Goal: Transaction & Acquisition: Purchase product/service

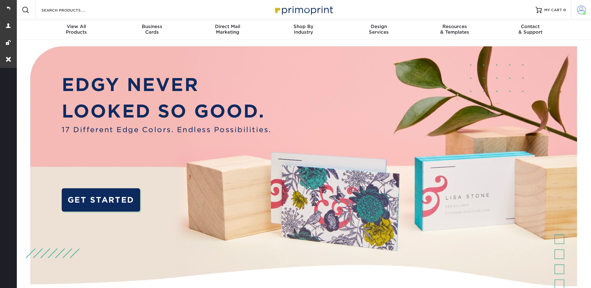
click at [582, 7] on span at bounding box center [581, 10] width 9 height 9
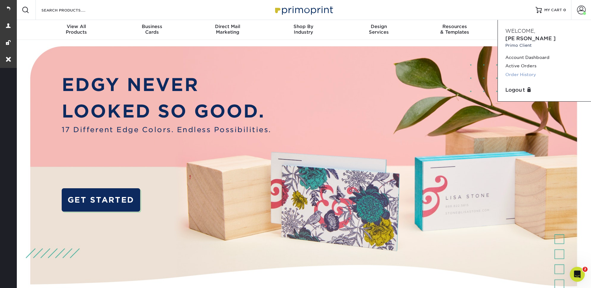
click at [519, 70] on link "Order History" at bounding box center [544, 74] width 78 height 8
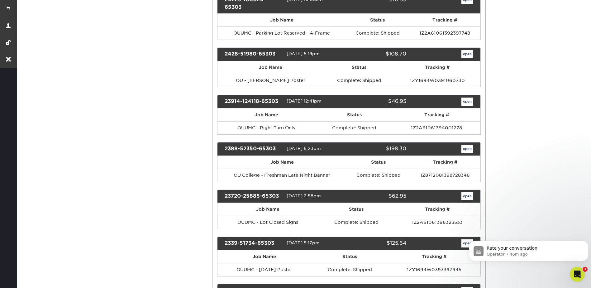
scroll to position [592, 0]
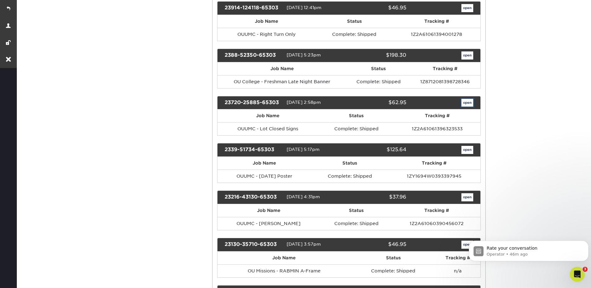
click at [470, 104] on link "open" at bounding box center [467, 103] width 12 height 8
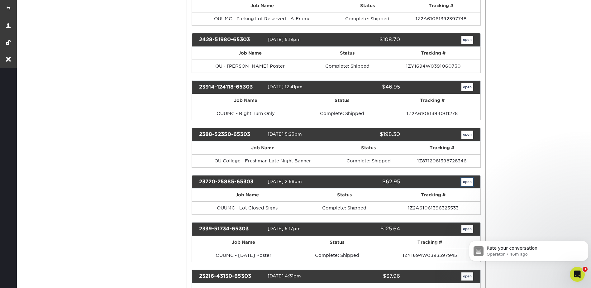
scroll to position [0, 0]
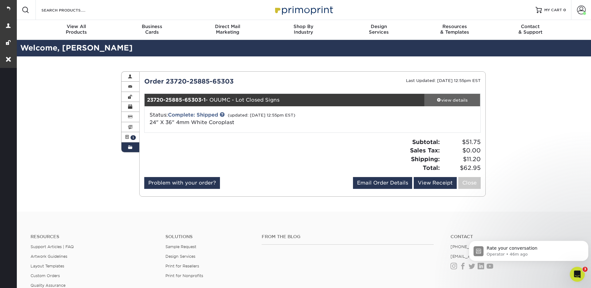
click at [448, 96] on link "view details" at bounding box center [452, 100] width 56 height 12
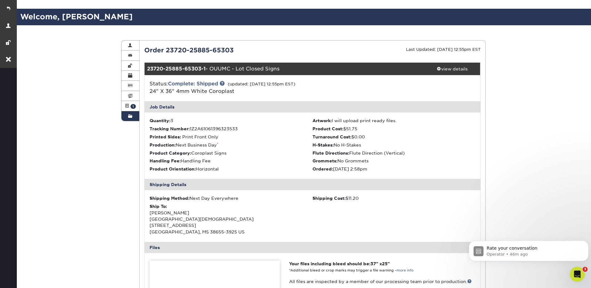
scroll to position [156, 0]
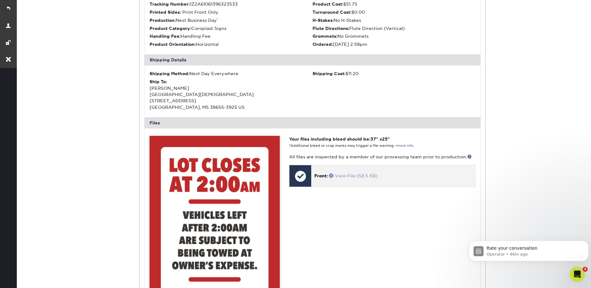
click at [331, 174] on span at bounding box center [332, 175] width 6 height 4
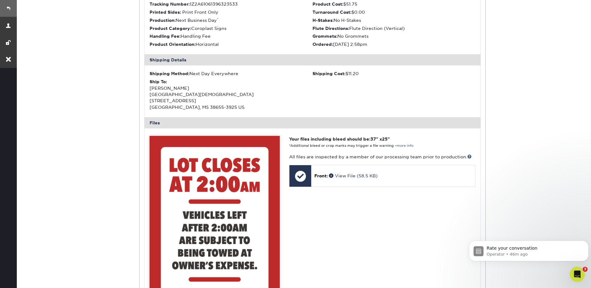
click at [5, 7] on link at bounding box center [8, 8] width 17 height 17
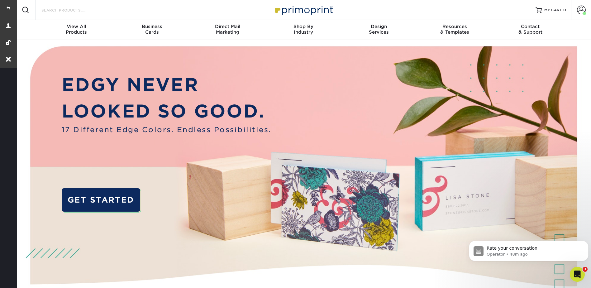
click at [78, 7] on input "Search Products" at bounding box center [71, 9] width 61 height 7
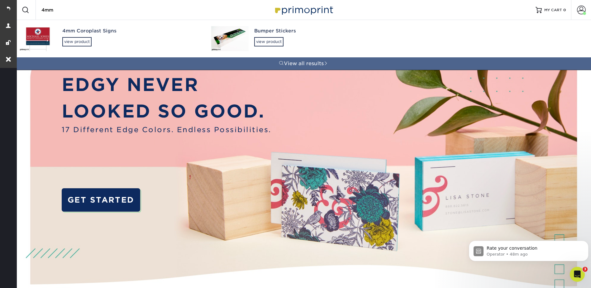
type input "4mm"
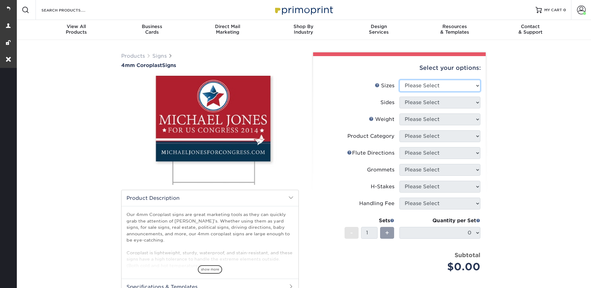
click at [412, 83] on select "Please Select 12" x 18" 18" x 24" 24" x 24" 24" x 36"" at bounding box center [439, 86] width 81 height 12
select select "24.00x36.00"
click at [399, 80] on select "Please Select 12" x 18" 18" x 24" 24" x 24" 24" x 36"" at bounding box center [439, 86] width 81 height 12
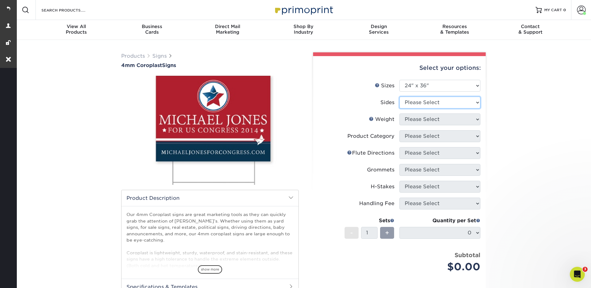
click at [412, 103] on select "Please Select Print Both Sides Print Front Only" at bounding box center [439, 103] width 81 height 12
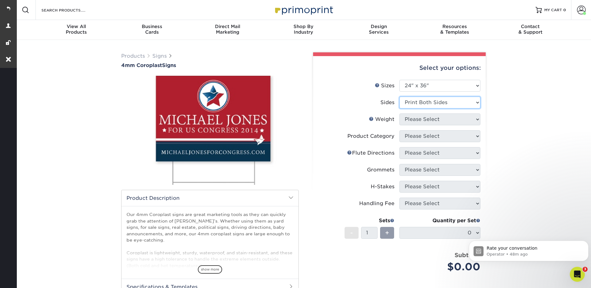
click at [399, 97] on select "Please Select Print Both Sides Print Front Only" at bounding box center [439, 103] width 81 height 12
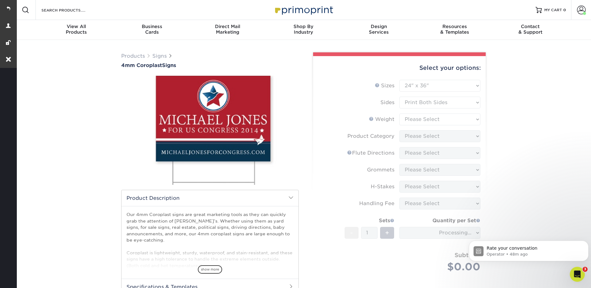
click at [419, 105] on form "Sizes Help Sizes Please Select 12" x 18" 18" x 24" 24" x 24" 24" x 36" Sides Pl…" at bounding box center [399, 183] width 163 height 207
click at [419, 100] on form "Sizes Help Sizes Please Select 12" x 18" 18" x 24" 24" x 24" 24" x 36" Sides Pl…" at bounding box center [399, 183] width 163 height 207
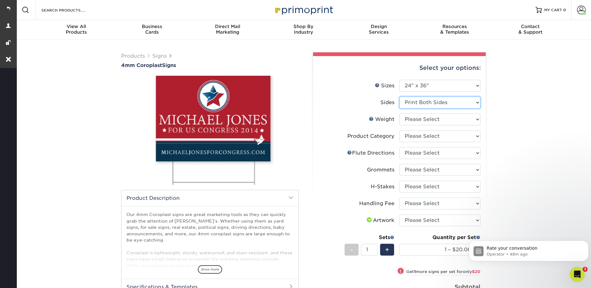
drag, startPoint x: 419, startPoint y: 100, endPoint x: 420, endPoint y: 108, distance: 8.5
click at [419, 100] on select "Please Select Print Both Sides Print Front Only" at bounding box center [439, 103] width 81 height 12
select select "32d3c223-f82c-492b-b915-ba065a00862f"
click at [399, 97] on select "Please Select Print Both Sides Print Front Only" at bounding box center [439, 103] width 81 height 12
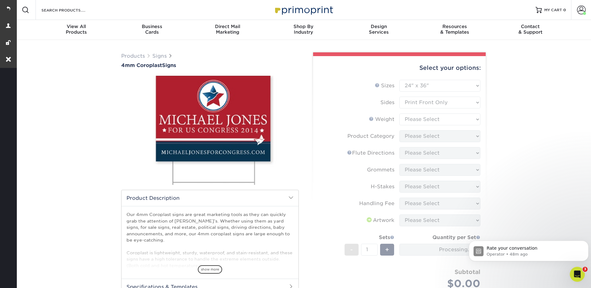
click at [416, 118] on form "Sizes Help Sizes Please Select 12" x 18" 18" x 24" 24" x 24" 24" x 36" Sides Pl…" at bounding box center [399, 195] width 163 height 230
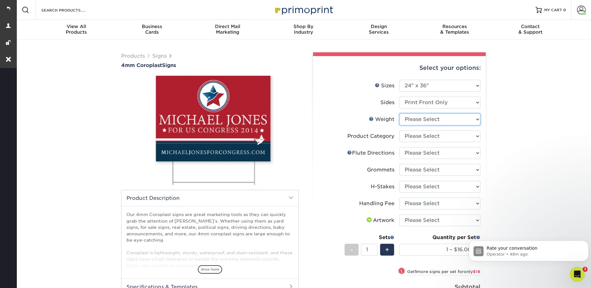
click at [415, 116] on select "Please Select 4CORO" at bounding box center [439, 119] width 81 height 12
select select "4CORO"
click at [399, 113] on select "Please Select 4CORO" at bounding box center [439, 119] width 81 height 12
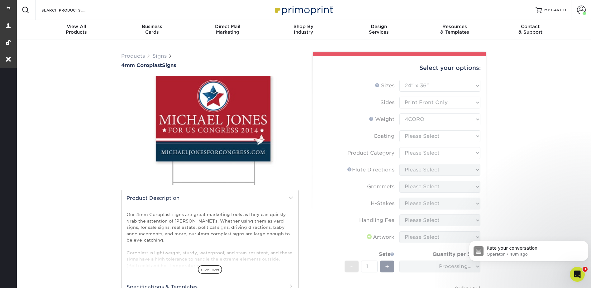
click at [402, 136] on form "Sizes Help Sizes Please Select 12" x 18" 18" x 24" 24" x 24" 24" x 36" Sides Pl…" at bounding box center [399, 203] width 163 height 247
click at [416, 135] on form "Sizes Help Sizes Please Select 12" x 18" 18" x 24" 24" x 24" 24" x 36" Sides Pl…" at bounding box center [399, 203] width 163 height 247
click at [587, 240] on icon "Dismiss notification" at bounding box center [586, 241] width 3 height 3
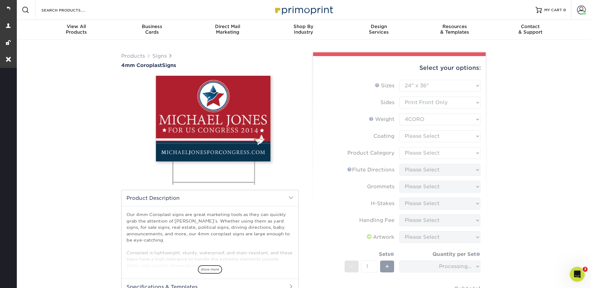
click at [418, 139] on form "Sizes Help Sizes Please Select 12" x 18" 18" x 24" 24" x 24" 24" x 36" Sides Pl…" at bounding box center [399, 203] width 163 height 247
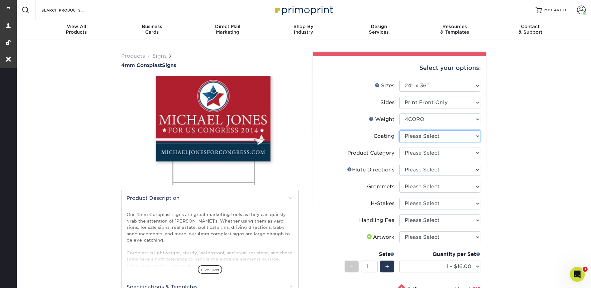
click at [415, 135] on select at bounding box center [439, 136] width 81 height 12
select select "3e7618de-abca-4bda-9f97-8b9129e913d8"
click at [399, 130] on select at bounding box center [439, 136] width 81 height 12
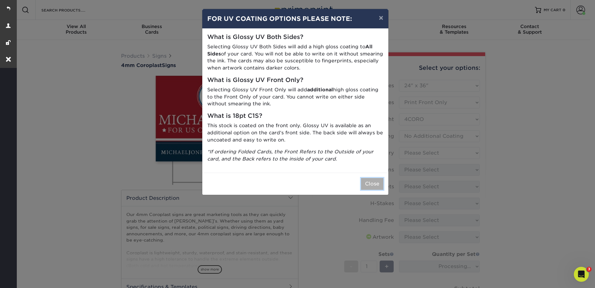
click at [377, 181] on button "Close" at bounding box center [372, 184] width 22 height 12
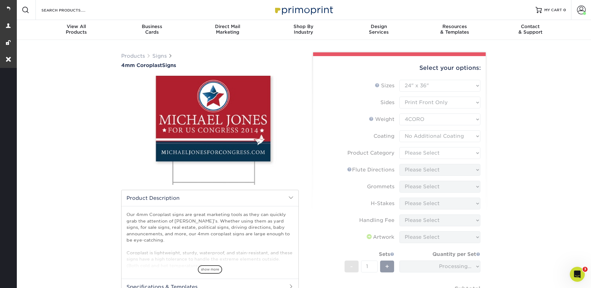
click at [413, 150] on form "Sizes Help Sizes Please Select 12" x 18" 18" x 24" 24" x 24" 24" x 36" Sides Pl…" at bounding box center [399, 203] width 163 height 247
click at [415, 152] on form "Sizes Help Sizes Please Select 12" x 18" 18" x 24" 24" x 24" 24" x 36" Sides Pl…" at bounding box center [399, 203] width 163 height 247
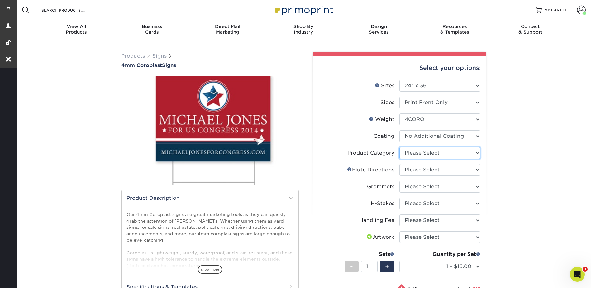
click at [414, 152] on select "Please Select Coroplast Signs" at bounding box center [439, 153] width 81 height 12
select select "b3582ed5-6912-492c-8440-2cc51afdb8e1"
click at [399, 147] on select "Please Select Coroplast Signs" at bounding box center [439, 153] width 81 height 12
drag, startPoint x: 408, startPoint y: 168, endPoint x: 412, endPoint y: 174, distance: 6.6
click at [408, 168] on select "Please Select Flute Direction (Horizontal) Flute Direction (Vertical)" at bounding box center [439, 170] width 81 height 12
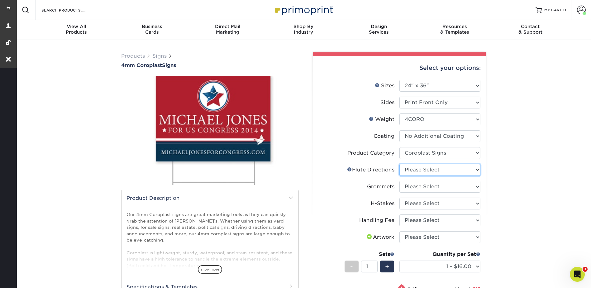
select select "b9474d6d-25b7-40b8-b284-85b7690982f8"
click at [399, 164] on select "Please Select Flute Direction (Horizontal) Flute Direction (Vertical)" at bounding box center [439, 170] width 81 height 12
click at [415, 184] on select "Please Select No Grommets Yes, Grommet All 4 Corners Yes, Grommet All 4 Corners…" at bounding box center [439, 187] width 81 height 12
select select "90d329df-db80-4206-b821-ff9d3f363977"
click at [399, 181] on select "Please Select No Grommets Yes, Grommet All 4 Corners Yes, Grommet All 4 Corners…" at bounding box center [439, 187] width 81 height 12
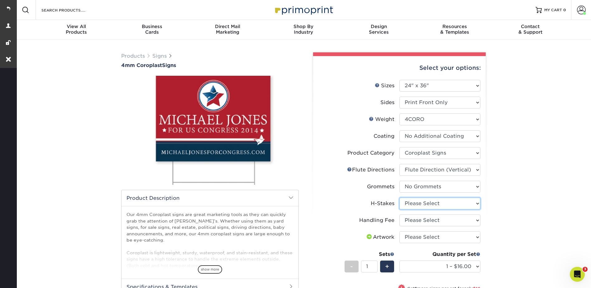
click at [411, 201] on select "Please Select No H-Stakes Yes" at bounding box center [439, 203] width 81 height 12
select select "aec992a9-897e-40ed-b45c-8ce74849ba63"
click at [399, 197] on select "Please Select No H-Stakes Yes" at bounding box center [439, 203] width 81 height 12
drag, startPoint x: 413, startPoint y: 216, endPoint x: 414, endPoint y: 226, distance: 9.7
click at [413, 216] on select "Please Select Handling Fee" at bounding box center [439, 220] width 81 height 12
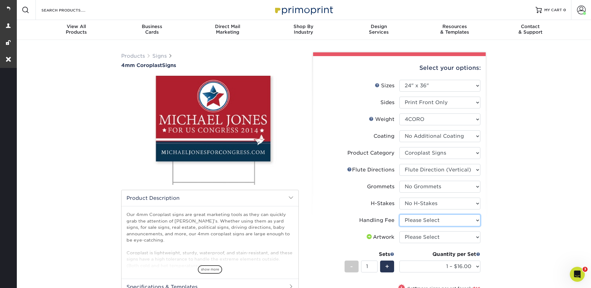
select select "ab74c079-444c-4260-ae6a-e09bdee8073c"
click at [399, 214] on select "Please Select Handling Fee" at bounding box center [439, 220] width 81 height 12
click at [412, 235] on select "Please Select I will upload files I need a design - $50" at bounding box center [439, 237] width 81 height 12
select select "upload"
click at [399, 231] on select "Please Select I will upload files I need a design - $50" at bounding box center [439, 237] width 81 height 12
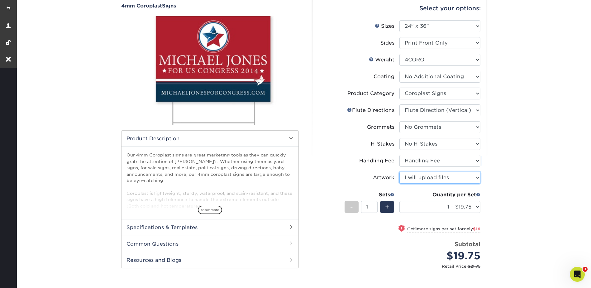
scroll to position [156, 0]
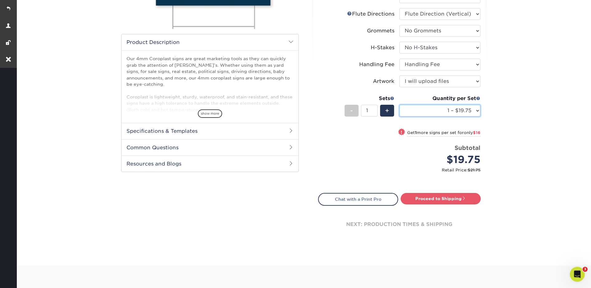
click at [441, 110] on select "1 – $19.75 2 – $35.75 3 – $51.75 4 – $64.00 5 – $80.00 6 – $96.00 7 – $111.00 8…" at bounding box center [439, 111] width 81 height 12
select select "4 – $64.00"
click at [399, 105] on select "1 – $19.75 2 – $35.75 3 – $51.75 4 – $64.00 5 – $80.00 6 – $96.00 7 – $111.00 8…" at bounding box center [439, 111] width 81 height 12
click at [441, 197] on link "Proceed to Shipping" at bounding box center [440, 198] width 80 height 11
type input "Set 1"
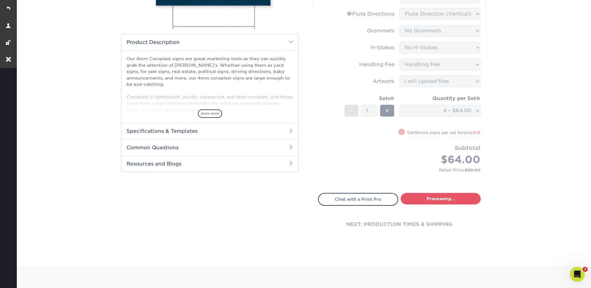
select select "b6f74887-b2d2-45a4-a4ee-6e0586973bf8"
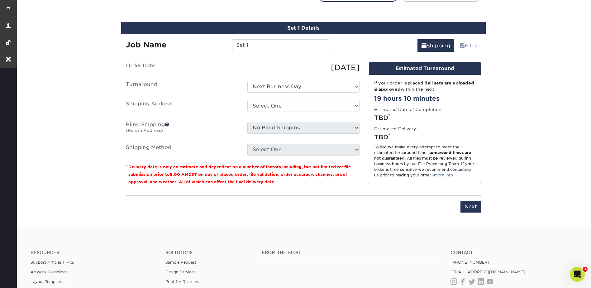
scroll to position [366, 0]
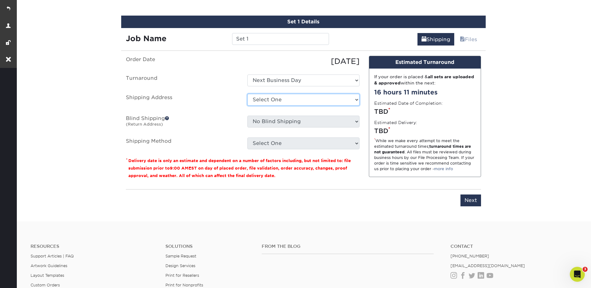
click at [271, 100] on select "Select One Cass + [PERSON_NAME] Realestate [PERSON_NAME] + [PERSON_NAME] Realty…" at bounding box center [303, 100] width 112 height 12
select select "77831"
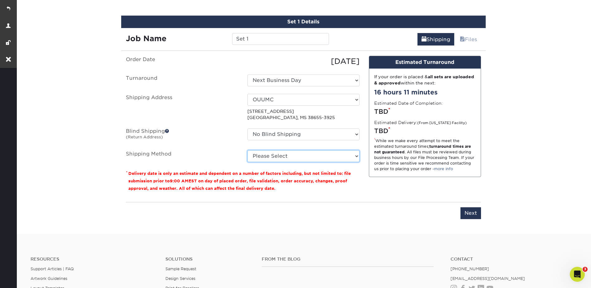
click at [280, 154] on select "Please Select G4M Flat Rate Shipping (+$11.20) Ground Shipping (+$19.03) 3 Day …" at bounding box center [303, 156] width 112 height 12
select select "G4MFLATRATE"
click at [247, 150] on select "Please Select G4M Flat Rate Shipping (+$11.20) Ground Shipping (+$19.03) 3 Day …" at bounding box center [303, 156] width 112 height 12
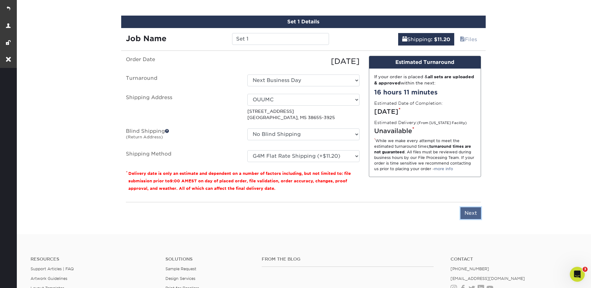
click at [472, 212] on input "Next" at bounding box center [470, 213] width 21 height 12
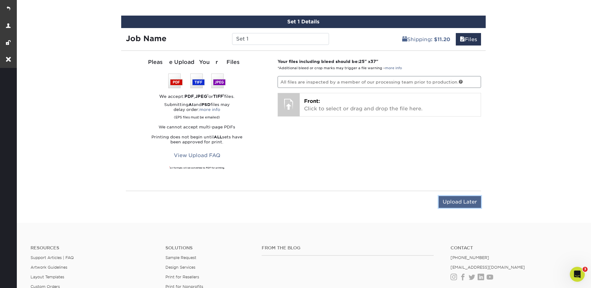
click at [464, 202] on input "Upload Later" at bounding box center [459, 202] width 42 height 12
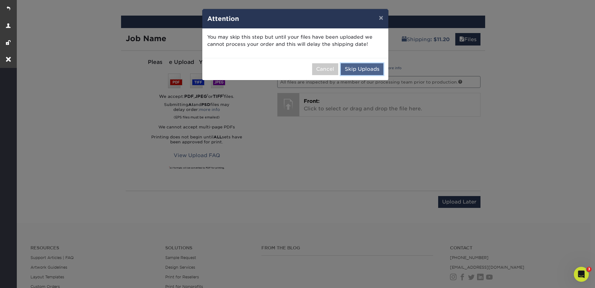
click at [374, 71] on button "Skip Uploads" at bounding box center [362, 69] width 43 height 12
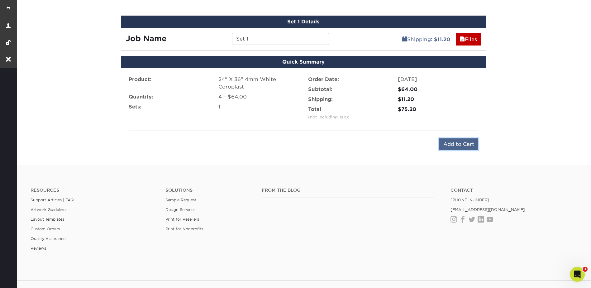
click at [459, 143] on input "Add to Cart" at bounding box center [458, 144] width 39 height 12
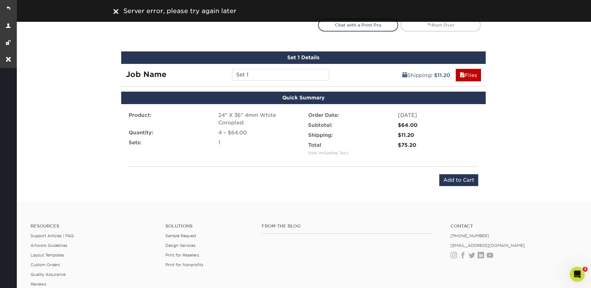
scroll to position [272, 0]
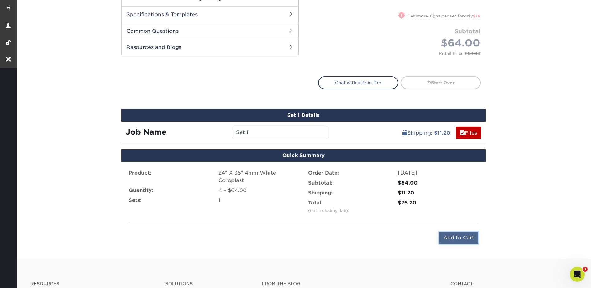
click at [460, 233] on input "Add to Cart" at bounding box center [458, 238] width 39 height 12
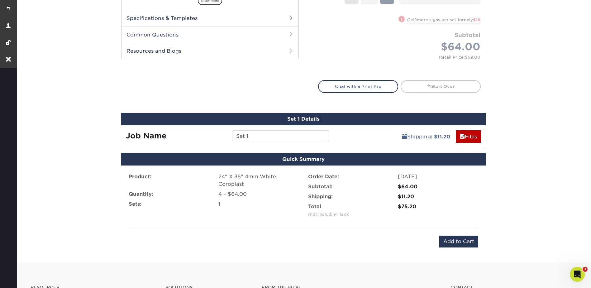
scroll to position [334, 0]
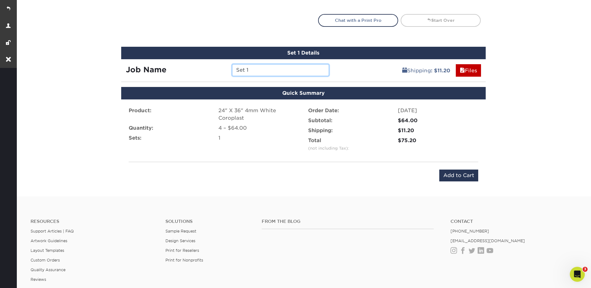
click at [287, 71] on input "Set 1" at bounding box center [280, 70] width 97 height 12
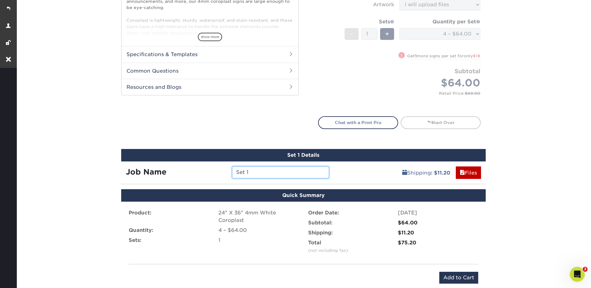
scroll to position [249, 0]
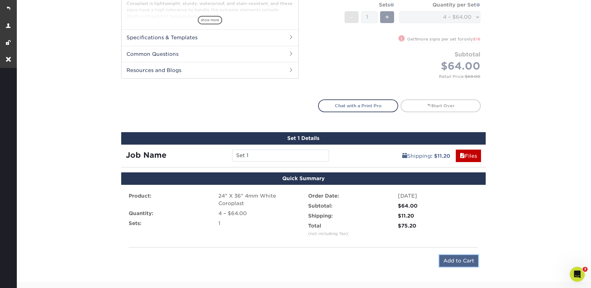
click at [459, 258] on input "Add to Cart" at bounding box center [458, 261] width 39 height 12
type input "Add to Cart"
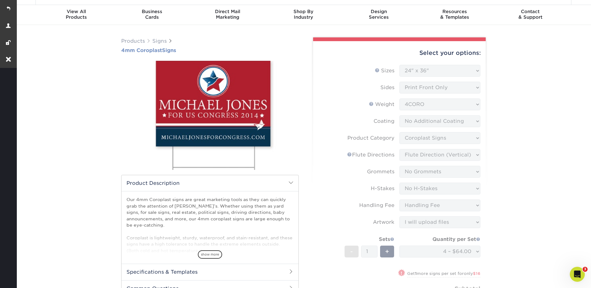
scroll to position [0, 0]
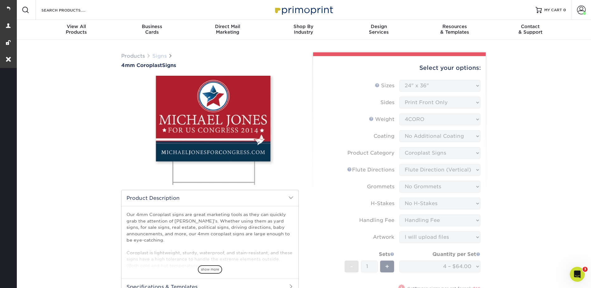
click at [153, 56] on link "Signs" at bounding box center [159, 56] width 14 height 6
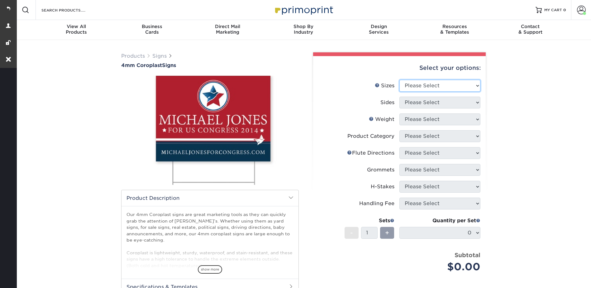
click at [419, 87] on select "Please Select 12" x 18" 18" x 24" 24" x 24" 24" x 36"" at bounding box center [439, 86] width 81 height 12
select select "24.00x36.00"
click at [399, 80] on select "Please Select 12" x 18" 18" x 24" 24" x 24" 24" x 36"" at bounding box center [439, 86] width 81 height 12
click at [414, 104] on select "Please Select Print Both Sides Print Front Only" at bounding box center [439, 103] width 81 height 12
select select "13abbda7-1d64-4f25-8bb2-c179b224825d"
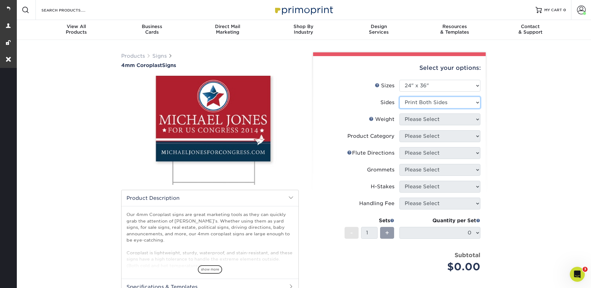
click at [399, 97] on select "Please Select Print Both Sides Print Front Only" at bounding box center [439, 103] width 81 height 12
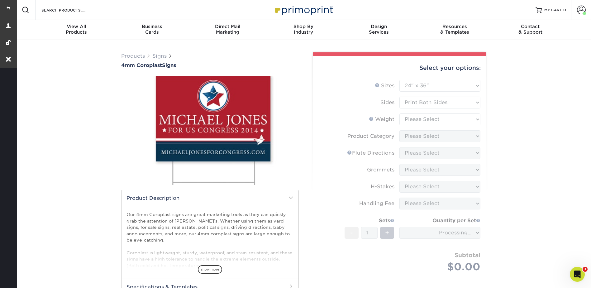
click at [416, 118] on form "Sizes Help Sizes Please Select 12" x 18" 18" x 24" 24" x 24" 24" x 36" Sides Pl…" at bounding box center [399, 183] width 163 height 207
click at [417, 118] on form "Sizes Help Sizes Please Select 12" x 18" 18" x 24" 24" x 24" 24" x 36" Sides Pl…" at bounding box center [399, 183] width 163 height 207
click at [414, 118] on form "Sizes Help Sizes Please Select 12" x 18" 18" x 24" 24" x 24" 24" x 36" Sides Pl…" at bounding box center [399, 183] width 163 height 207
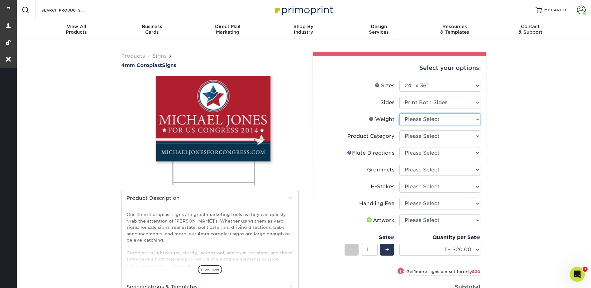
drag, startPoint x: 414, startPoint y: 118, endPoint x: 414, endPoint y: 124, distance: 5.6
click at [414, 118] on select "Please Select 4CORO" at bounding box center [439, 119] width 81 height 12
select select "4CORO"
click at [399, 113] on select "Please Select 4CORO" at bounding box center [439, 119] width 81 height 12
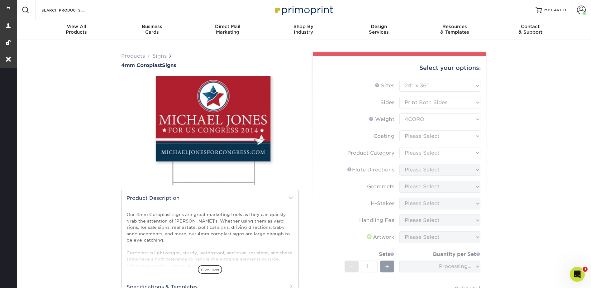
click at [412, 135] on form "Sizes Help Sizes Please Select 12" x 18" 18" x 24" 24" x 24" 24" x 36" Sides Pl…" at bounding box center [399, 203] width 163 height 247
click at [413, 135] on form "Sizes Help Sizes Please Select 12" x 18" 18" x 24" 24" x 24" 24" x 36" Sides Pl…" at bounding box center [399, 203] width 163 height 247
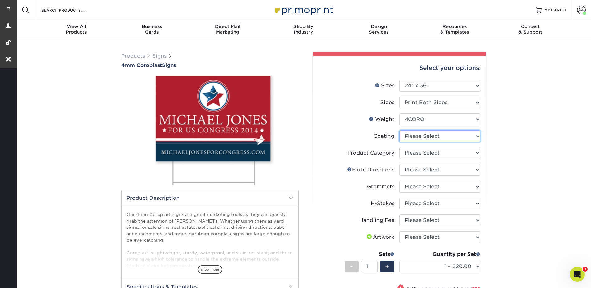
click at [413, 135] on select at bounding box center [439, 136] width 81 height 12
select select "3e7618de-abca-4bda-9f97-8b9129e913d8"
click at [399, 130] on select at bounding box center [439, 136] width 81 height 12
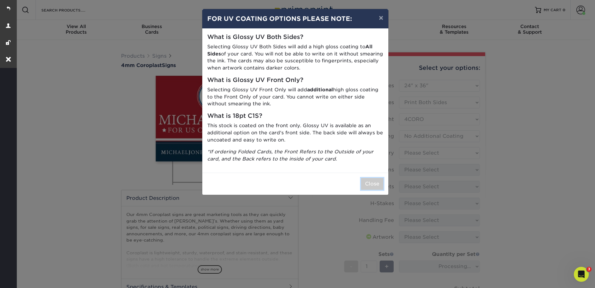
drag, startPoint x: 371, startPoint y: 185, endPoint x: 379, endPoint y: 179, distance: 9.7
click at [370, 185] on button "Close" at bounding box center [372, 184] width 22 height 12
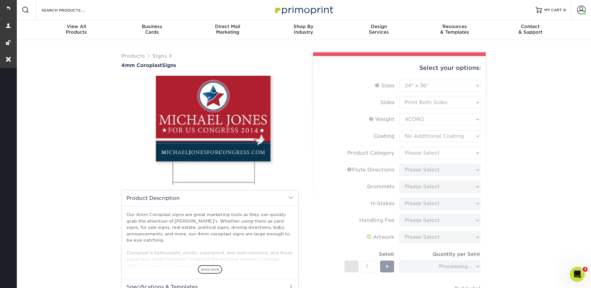
click at [427, 149] on form "Sizes Help Sizes Please Select 12" x 18" 18" x 24" 24" x 24" 24" x 36" Sides Pl…" at bounding box center [399, 203] width 163 height 247
drag, startPoint x: 427, startPoint y: 149, endPoint x: 418, endPoint y: 153, distance: 9.7
click at [415, 153] on form "Sizes Help Sizes Please Select 12" x 18" 18" x 24" 24" x 24" 24" x 36" Sides Pl…" at bounding box center [399, 203] width 163 height 247
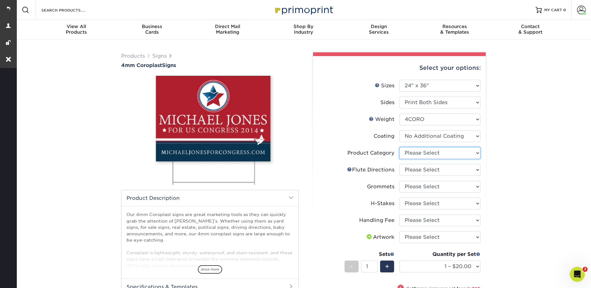
click at [419, 152] on select "Please Select Coroplast Signs" at bounding box center [439, 153] width 81 height 12
select select "b3582ed5-6912-492c-8440-2cc51afdb8e1"
click at [399, 147] on select "Please Select Coroplast Signs" at bounding box center [439, 153] width 81 height 12
click at [413, 169] on select "Please Select Flute Direction (Horizontal) Flute Direction (Vertical)" at bounding box center [439, 170] width 81 height 12
select select "b9474d6d-25b7-40b8-b284-85b7690982f8"
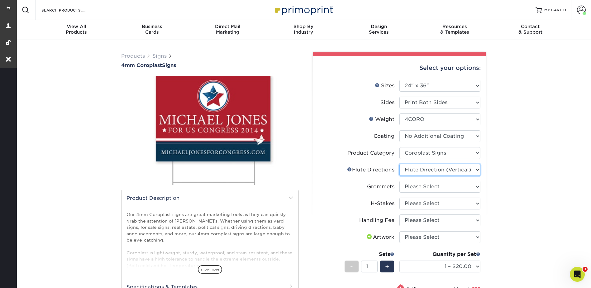
click at [399, 164] on select "Please Select Flute Direction (Horizontal) Flute Direction (Vertical)" at bounding box center [439, 170] width 81 height 12
click at [413, 183] on select "Please Select No Grommets Yes, Grommet All 4 Corners Yes, Grommet All 4 Corners…" at bounding box center [439, 187] width 81 height 12
drag, startPoint x: 405, startPoint y: 101, endPoint x: 408, endPoint y: 105, distance: 5.2
click at [405, 101] on select "Please Select Print Both Sides Print Front Only" at bounding box center [439, 103] width 81 height 12
select select "32d3c223-f82c-492b-b915-ba065a00862f"
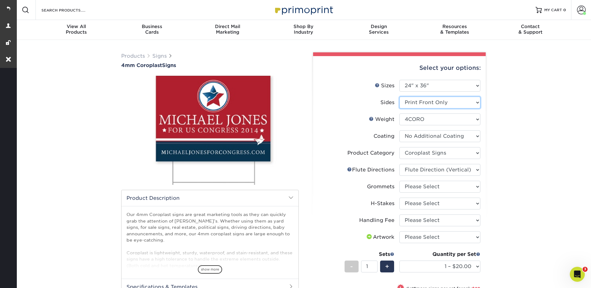
click at [399, 97] on select "Please Select Print Both Sides Print Front Only" at bounding box center [439, 103] width 81 height 12
select select "-1"
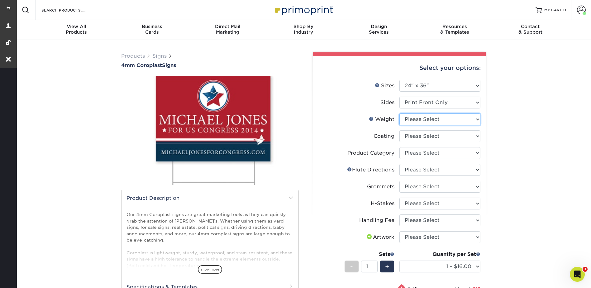
click at [413, 117] on select "Please Select 4CORO" at bounding box center [439, 119] width 81 height 12
select select "4CORO"
click at [399, 113] on select "Please Select 4CORO" at bounding box center [439, 119] width 81 height 12
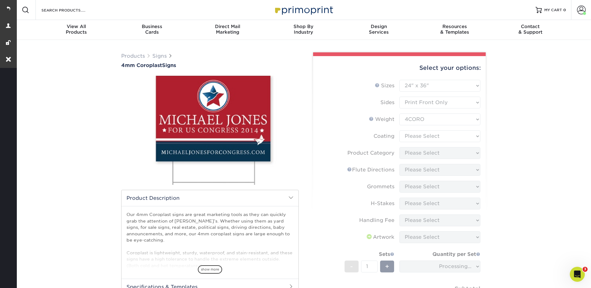
click at [414, 135] on form "Sizes Help Sizes Please Select 12" x 18" 18" x 24" 24" x 24" 24" x 36" Sides Pl…" at bounding box center [399, 203] width 163 height 247
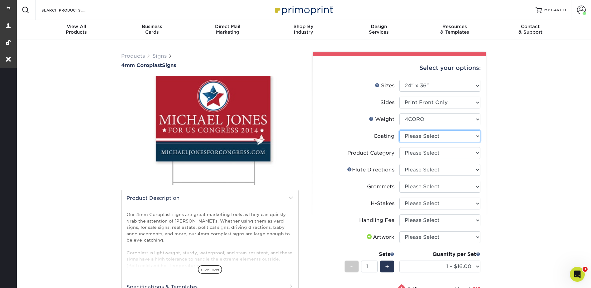
click at [414, 135] on select at bounding box center [439, 136] width 81 height 12
select select "3e7618de-abca-4bda-9f97-8b9129e913d8"
click at [399, 130] on select at bounding box center [439, 136] width 81 height 12
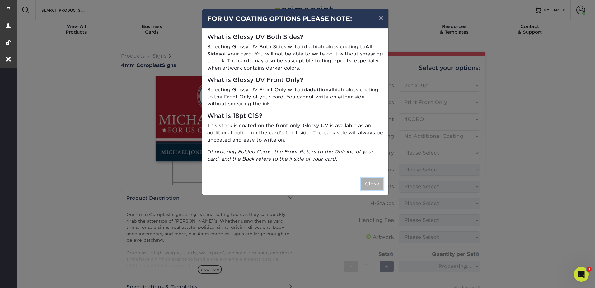
click at [375, 182] on button "Close" at bounding box center [372, 184] width 22 height 12
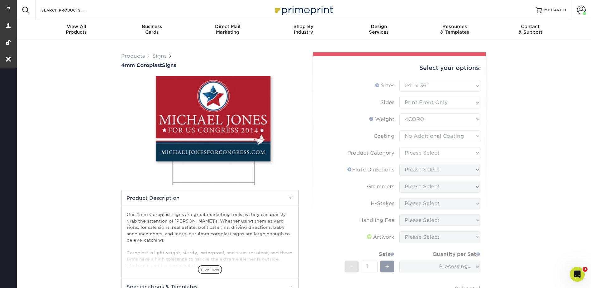
click at [418, 150] on form "Sizes Help Sizes Please Select 12" x 18" 18" x 24" 24" x 24" 24" x 36" Sides Pl…" at bounding box center [399, 203] width 163 height 247
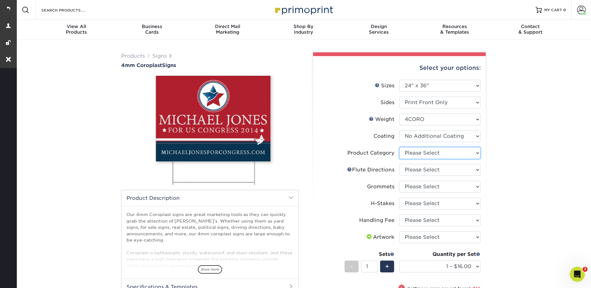
click at [418, 150] on select "Please Select Coroplast Signs" at bounding box center [439, 153] width 81 height 12
select select "b3582ed5-6912-492c-8440-2cc51afdb8e1"
click at [399, 147] on select "Please Select Coroplast Signs" at bounding box center [439, 153] width 81 height 12
drag, startPoint x: 412, startPoint y: 167, endPoint x: 413, endPoint y: 171, distance: 4.1
click at [412, 167] on select "Please Select Flute Direction (Horizontal) Flute Direction (Vertical)" at bounding box center [439, 170] width 81 height 12
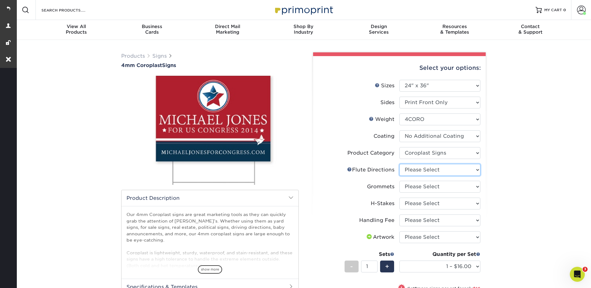
select select "b9474d6d-25b7-40b8-b284-85b7690982f8"
click at [399, 164] on select "Please Select Flute Direction (Horizontal) Flute Direction (Vertical)" at bounding box center [439, 170] width 81 height 12
drag, startPoint x: 413, startPoint y: 187, endPoint x: 414, endPoint y: 193, distance: 5.6
click at [413, 187] on select "Please Select No Grommets Yes, Grommet All 4 Corners Yes, Grommet All 4 Corners…" at bounding box center [439, 187] width 81 height 12
select select "90d329df-db80-4206-b821-ff9d3f363977"
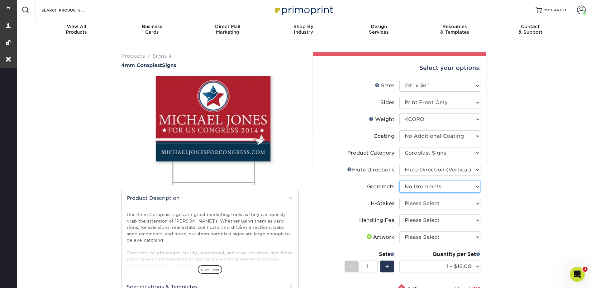
click at [399, 181] on select "Please Select No Grommets Yes, Grommet All 4 Corners Yes, Grommet All 4 Corners…" at bounding box center [439, 187] width 81 height 12
click at [414, 201] on select "Please Select No H-Stakes Yes" at bounding box center [439, 203] width 81 height 12
select select "aec992a9-897e-40ed-b45c-8ce74849ba63"
click at [399, 197] on select "Please Select No H-Stakes Yes" at bounding box center [439, 203] width 81 height 12
drag, startPoint x: 416, startPoint y: 220, endPoint x: 417, endPoint y: 226, distance: 5.9
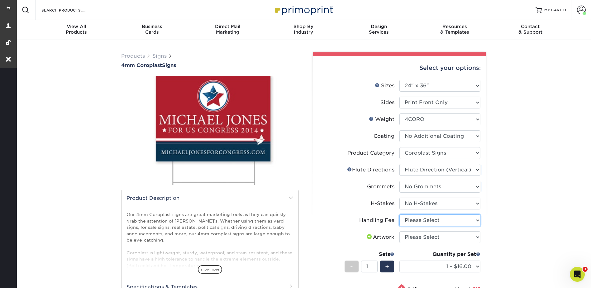
click at [416, 220] on select "Please Select Handling Fee" at bounding box center [439, 220] width 81 height 12
select select "ab74c079-444c-4260-ae6a-e09bdee8073c"
click at [399, 214] on select "Please Select Handling Fee" at bounding box center [439, 220] width 81 height 12
drag, startPoint x: 417, startPoint y: 235, endPoint x: 417, endPoint y: 243, distance: 7.8
click at [417, 235] on select "Please Select I will upload files I need a design - $50" at bounding box center [439, 237] width 81 height 12
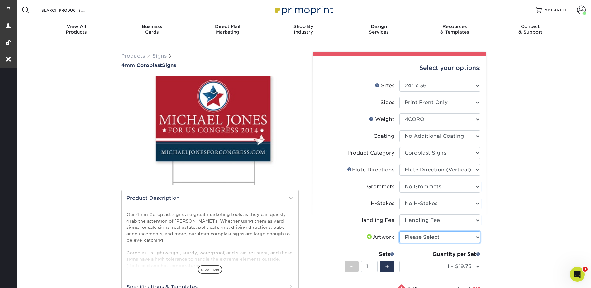
select select "upload"
click at [399, 231] on select "Please Select I will upload files I need a design - $50" at bounding box center [439, 237] width 81 height 12
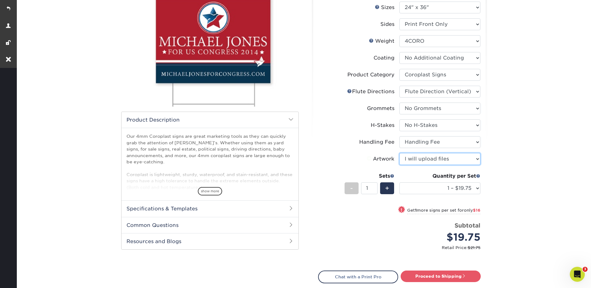
scroll to position [156, 0]
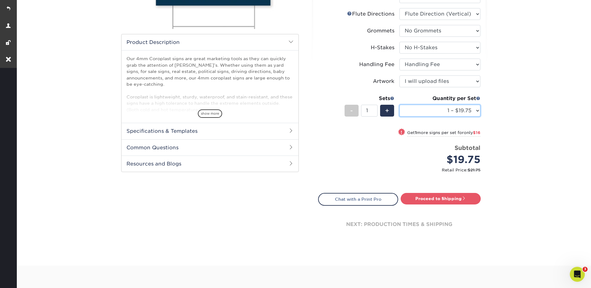
click at [431, 106] on select "1 – $19.75 2 – $35.75 3 – $51.75 4 – $64.00 5 – $80.00 6 – $96.00 7 – $111.00 8…" at bounding box center [439, 111] width 81 height 12
select select "4 – $64.00"
click at [399, 105] on select "1 – $19.75 2 – $35.75 3 – $51.75 4 – $64.00 5 – $80.00 6 – $96.00 7 – $111.00 8…" at bounding box center [439, 111] width 81 height 12
drag, startPoint x: 442, startPoint y: 198, endPoint x: 488, endPoint y: 182, distance: 48.4
click at [442, 198] on link "Proceed to Shipping" at bounding box center [440, 198] width 80 height 11
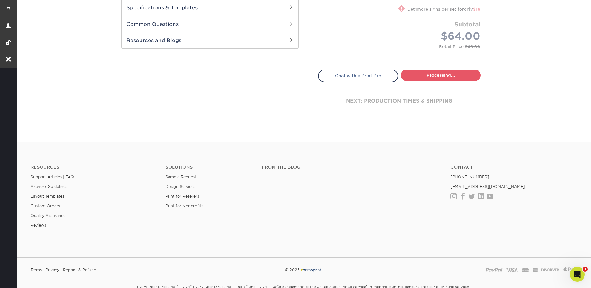
select select "b6f74887-b2d2-45a4-a4ee-6e0586973bf8"
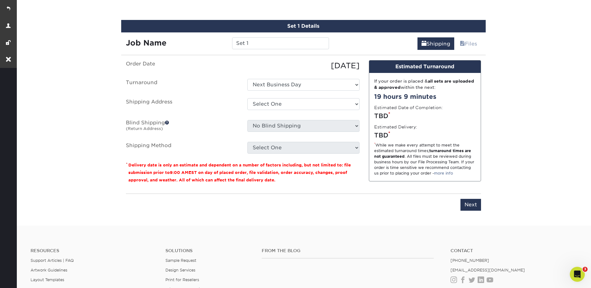
scroll to position [366, 0]
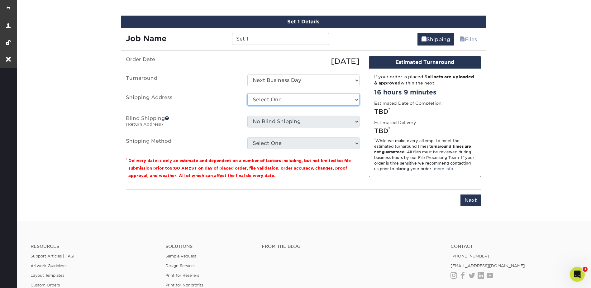
click at [264, 97] on select "Select One Cass + [PERSON_NAME] Realestate [PERSON_NAME] + [PERSON_NAME] Realty…" at bounding box center [303, 100] width 112 height 12
select select "77831"
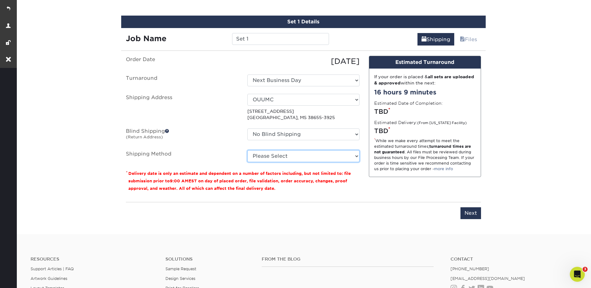
click at [281, 155] on select "Please Select G4M Flat Rate Shipping (+$11.20) Ground Shipping (+$19.03) 3 Day …" at bounding box center [303, 156] width 112 height 12
select select "03"
click at [247, 150] on select "Please Select G4M Flat Rate Shipping (+$11.20) Ground Shipping (+$19.03) 3 Day …" at bounding box center [303, 156] width 112 height 12
click at [307, 153] on select "Please Select G4M Flat Rate Shipping (+$11.20) Ground Shipping (+$19.03) 3 Day …" at bounding box center [303, 156] width 112 height 12
click at [247, 150] on select "Please Select G4M Flat Rate Shipping (+$11.20) Ground Shipping (+$19.03) 3 Day …" at bounding box center [303, 156] width 112 height 12
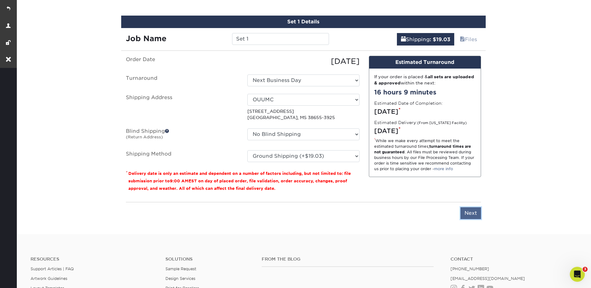
click at [467, 209] on input "Next" at bounding box center [470, 213] width 21 height 12
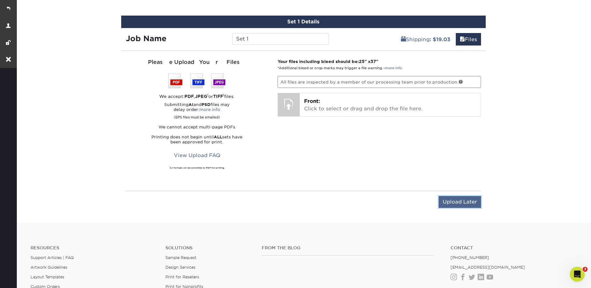
click at [471, 206] on input "Upload Later" at bounding box center [459, 202] width 42 height 12
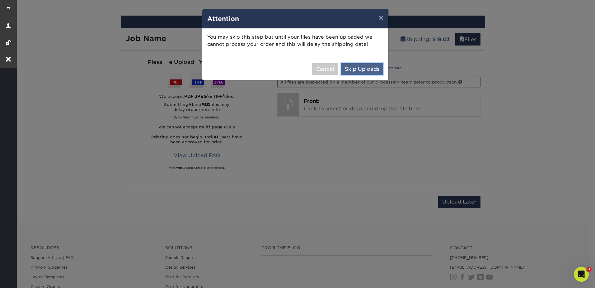
click at [366, 64] on button "Skip Uploads" at bounding box center [362, 69] width 43 height 12
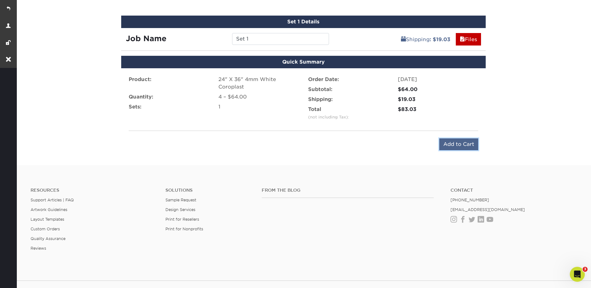
click at [464, 146] on input "Add to Cart" at bounding box center [458, 144] width 39 height 12
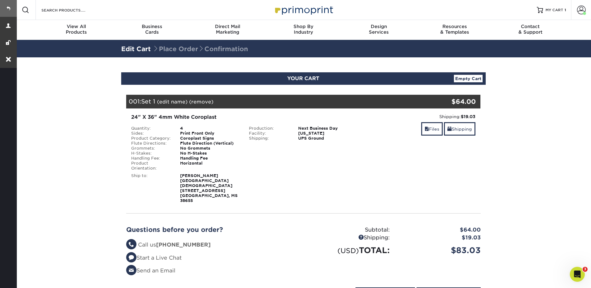
click at [12, 7] on link at bounding box center [8, 8] width 17 height 17
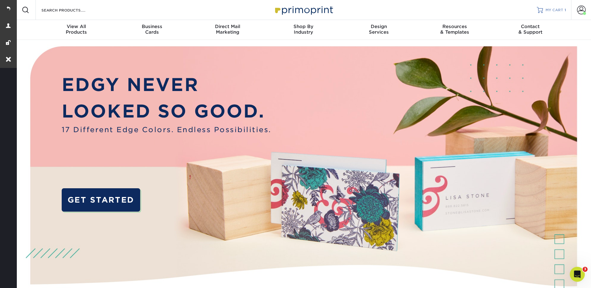
click at [470, 10] on span "MY CART" at bounding box center [554, 9] width 18 height 5
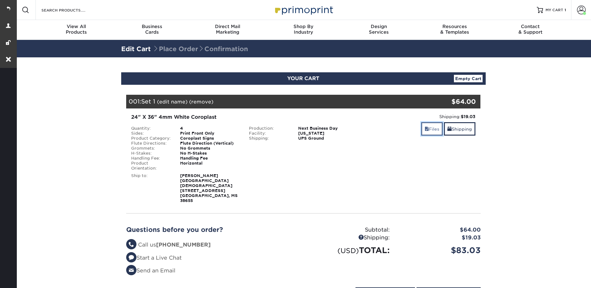
click at [428, 128] on link "Files" at bounding box center [431, 128] width 21 height 13
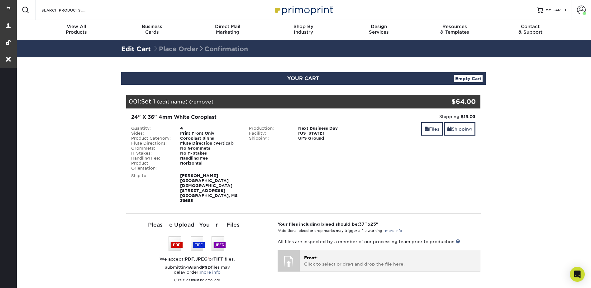
click at [336, 257] on p "Front: Click to select or drag and drop the file here." at bounding box center [390, 260] width 172 height 13
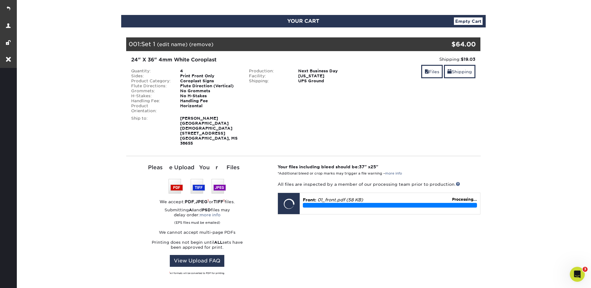
scroll to position [93, 0]
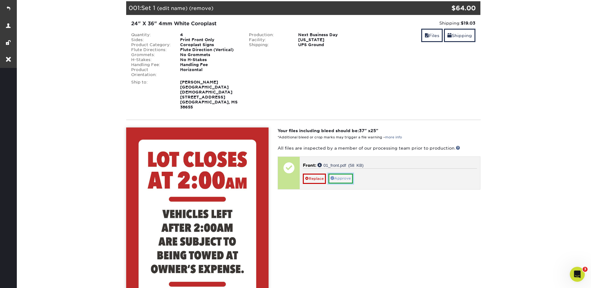
click at [341, 175] on link "Approve" at bounding box center [340, 178] width 25 height 10
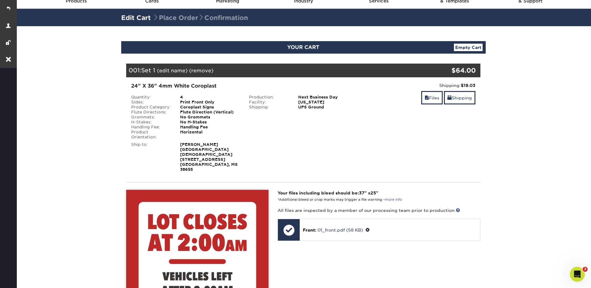
scroll to position [0, 0]
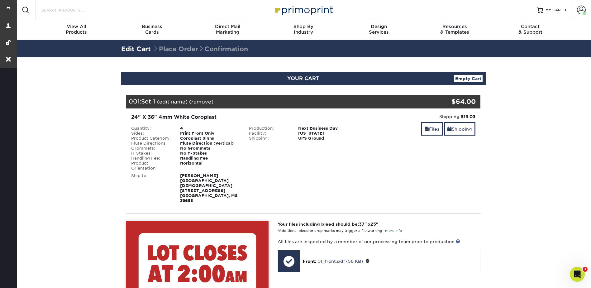
click at [71, 10] on input "Search Products" at bounding box center [71, 9] width 61 height 7
type input "4mm"
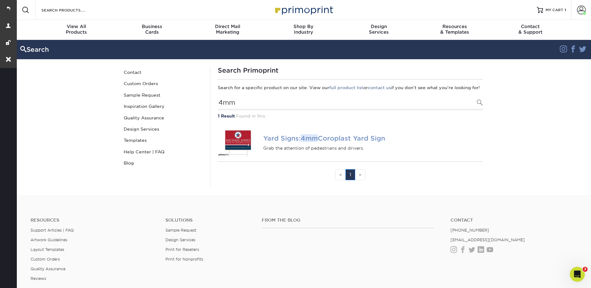
click at [298, 142] on h4 "Yard Signs: 4mm Coroplast Yard Sign" at bounding box center [372, 138] width 219 height 7
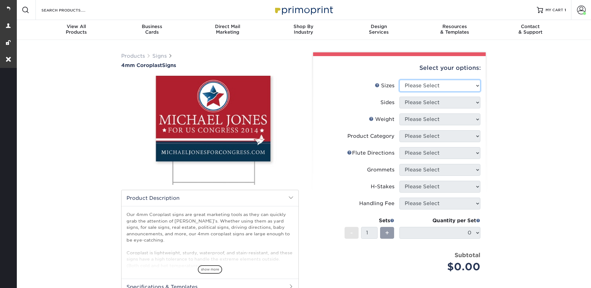
click at [430, 87] on select "Please Select 12" x 18" 18" x 24" 24" x 24" 24" x 36"" at bounding box center [439, 86] width 81 height 12
select select "24.00x36.00"
click at [399, 80] on select "Please Select 12" x 18" 18" x 24" 24" x 24" 24" x 36"" at bounding box center [439, 86] width 81 height 12
click at [421, 101] on select "Please Select Print Both Sides Print Front Only" at bounding box center [439, 103] width 81 height 12
select select "13abbda7-1d64-4f25-8bb2-c179b224825d"
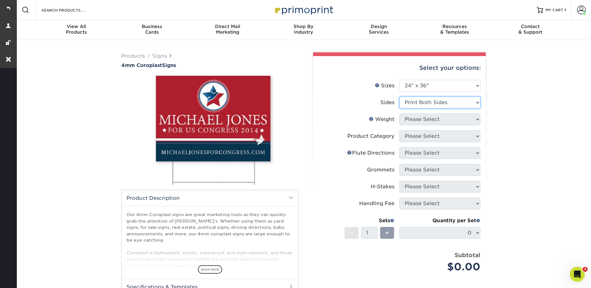
click at [399, 97] on select "Please Select Print Both Sides Print Front Only" at bounding box center [439, 103] width 81 height 12
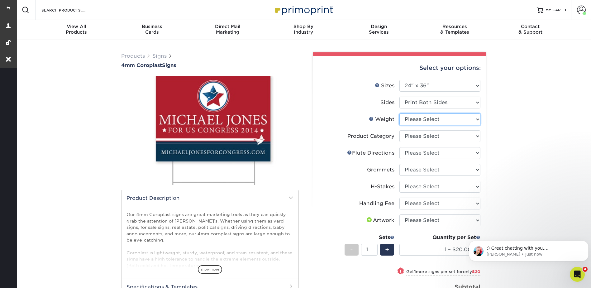
drag, startPoint x: 416, startPoint y: 119, endPoint x: 416, endPoint y: 125, distance: 5.9
click at [416, 119] on select "Please Select 4CORO" at bounding box center [439, 119] width 81 height 12
select select "4CORO"
click at [399, 113] on select "Please Select 4CORO" at bounding box center [439, 119] width 81 height 12
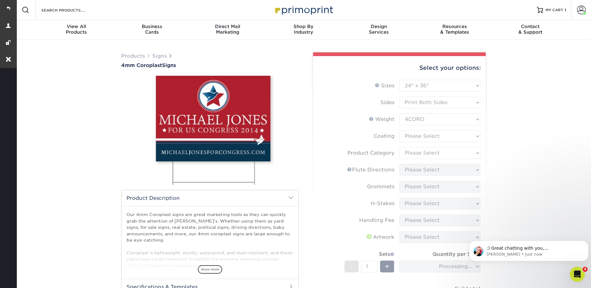
click at [413, 135] on form "Sizes Help Sizes Please Select 12" x 18" 18" x 24" 24" x 24" 24" x 36" Sides Pl…" at bounding box center [399, 203] width 163 height 247
click at [415, 134] on form "Sizes Help Sizes Please Select 12" x 18" 18" x 24" 24" x 24" 24" x 36" Sides Pl…" at bounding box center [399, 203] width 163 height 247
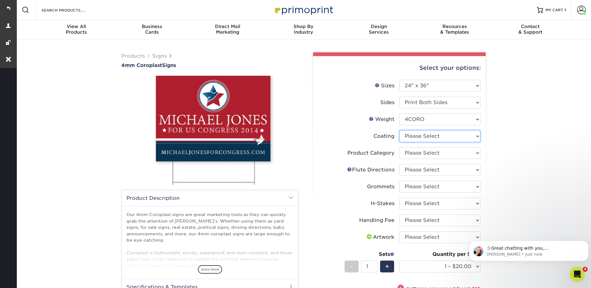
click at [415, 134] on select at bounding box center [439, 136] width 81 height 12
select select "3e7618de-abca-4bda-9f97-8b9129e913d8"
click at [399, 130] on select at bounding box center [439, 136] width 81 height 12
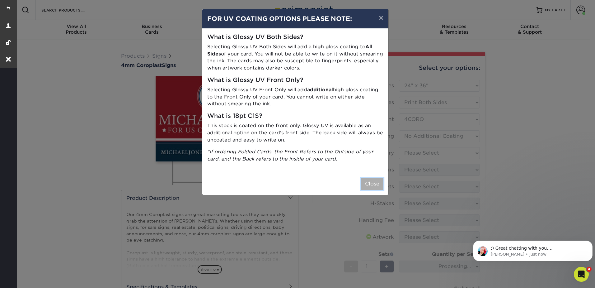
click at [376, 178] on button "Close" at bounding box center [372, 184] width 22 height 12
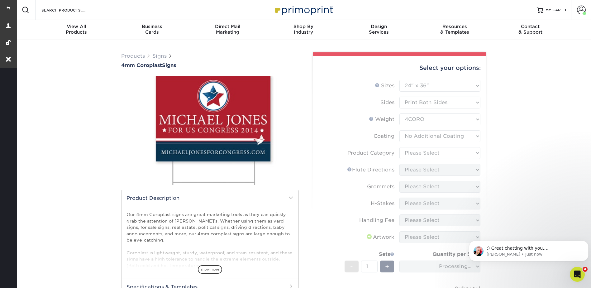
click at [424, 153] on form "Sizes Help Sizes Please Select 12" x 18" 18" x 24" 24" x 24" 24" x 36" Sides Pl…" at bounding box center [399, 203] width 163 height 247
click at [423, 152] on form "Sizes Help Sizes Please Select 12" x 18" 18" x 24" 24" x 24" 24" x 36" Sides Pl…" at bounding box center [399, 203] width 163 height 247
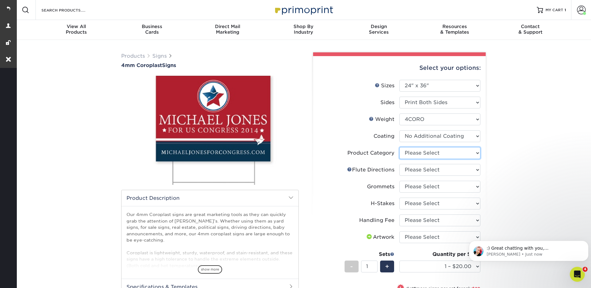
click at [423, 152] on select "Please Select Coroplast Signs" at bounding box center [439, 153] width 81 height 12
select select "b3582ed5-6912-492c-8440-2cc51afdb8e1"
click at [399, 147] on select "Please Select Coroplast Signs" at bounding box center [439, 153] width 81 height 12
click at [414, 168] on select "Please Select Flute Direction (Horizontal) Flute Direction (Vertical)" at bounding box center [439, 170] width 81 height 12
select select "b9474d6d-25b7-40b8-b284-85b7690982f8"
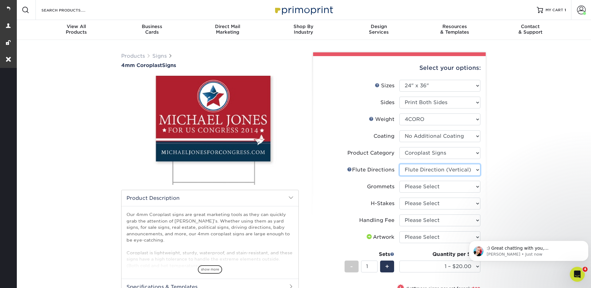
click at [399, 164] on select "Please Select Flute Direction (Horizontal) Flute Direction (Vertical)" at bounding box center [439, 170] width 81 height 12
click at [416, 186] on select "Please Select No Grommets Yes, Grommet All 4 Corners Yes, Grommet All 4 Corners…" at bounding box center [439, 187] width 81 height 12
select select "90d329df-db80-4206-b821-ff9d3f363977"
click at [399, 181] on select "Please Select No Grommets Yes, Grommet All 4 Corners Yes, Grommet All 4 Corners…" at bounding box center [439, 187] width 81 height 12
drag, startPoint x: 416, startPoint y: 201, endPoint x: 416, endPoint y: 207, distance: 6.9
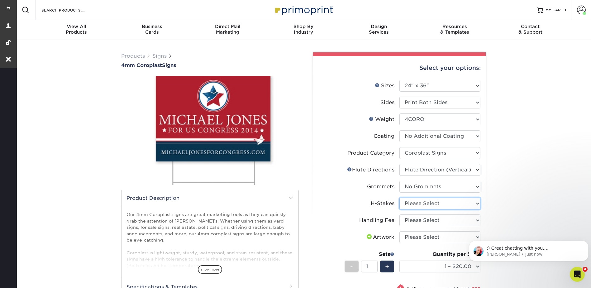
click at [416, 201] on select "Please Select No H-Stakes Yes" at bounding box center [439, 203] width 81 height 12
select select "aec992a9-897e-40ed-b45c-8ce74849ba63"
click at [399, 197] on select "Please Select No H-Stakes Yes" at bounding box center [439, 203] width 81 height 12
click at [414, 219] on select "Please Select Handling Fee" at bounding box center [439, 220] width 81 height 12
select select "ab74c079-444c-4260-ae6a-e09bdee8073c"
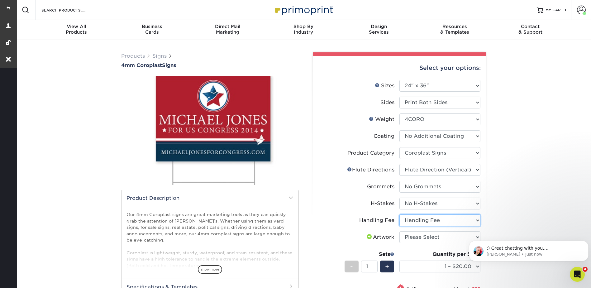
click at [399, 214] on select "Please Select Handling Fee" at bounding box center [439, 220] width 81 height 12
click at [415, 237] on select "Please Select I will upload files I need a design - $50" at bounding box center [439, 237] width 81 height 12
select select "upload"
click at [399, 231] on select "Please Select I will upload files I need a design - $50" at bounding box center [439, 237] width 81 height 12
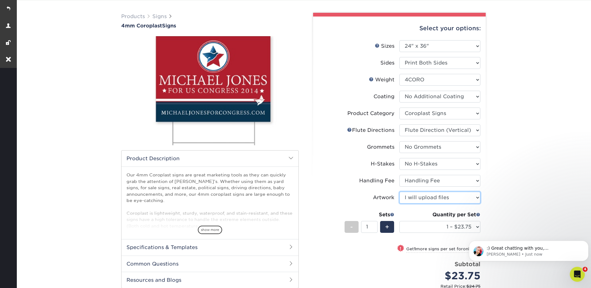
scroll to position [93, 0]
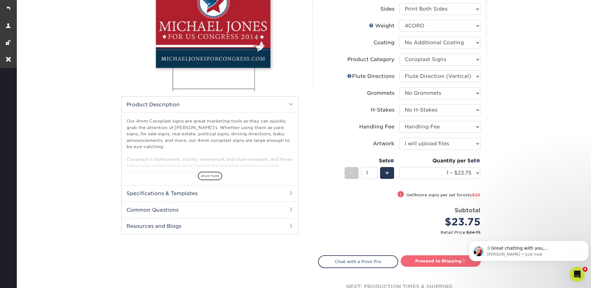
click at [429, 258] on link "Proceed to Shipping" at bounding box center [440, 260] width 80 height 11
type input "Set 1"
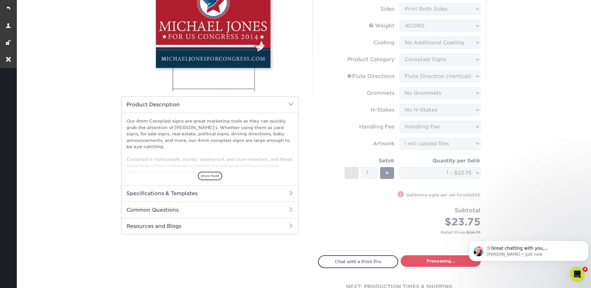
select select "c5b10bcd-01c0-473f-b3f4-8acb758f5b17"
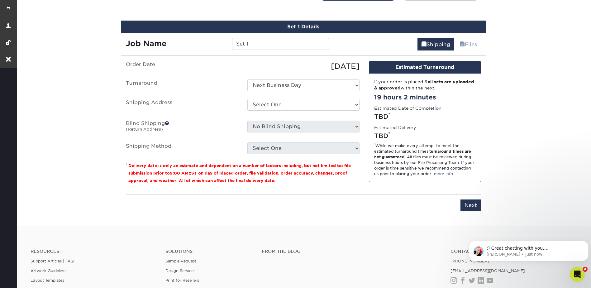
scroll to position [366, 0]
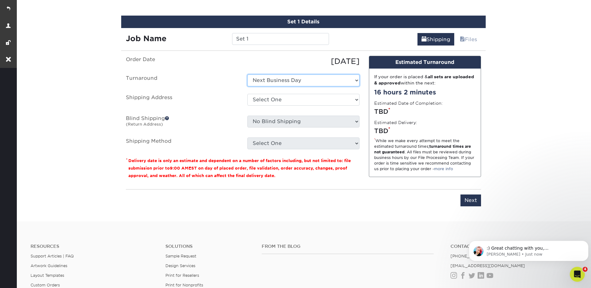
click at [266, 80] on select "Select One Next Business Day" at bounding box center [303, 80] width 112 height 12
click at [269, 101] on select "Select One Cass + [PERSON_NAME] Realestate [PERSON_NAME] + [PERSON_NAME] Realty…" at bounding box center [303, 100] width 112 height 12
select select "77831"
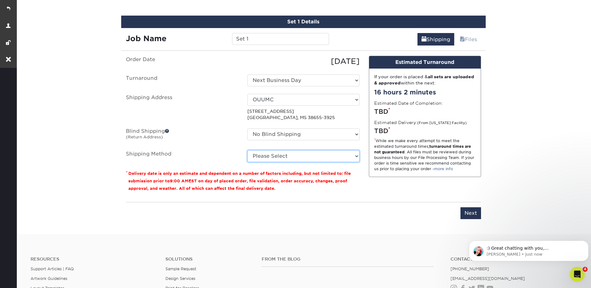
click at [266, 154] on select "Please Select G4M Flat Rate Shipping (+$11.20) Ground Shipping (+$19.03) 3 Day …" at bounding box center [303, 156] width 112 height 12
